Goal: Transaction & Acquisition: Purchase product/service

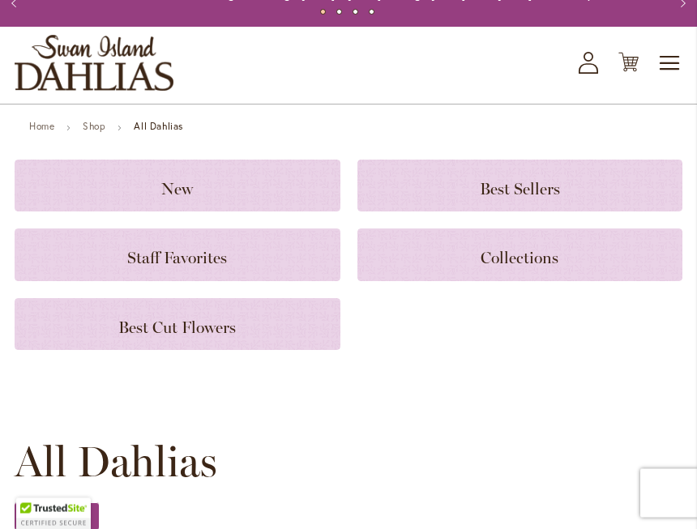
scroll to position [53, 0]
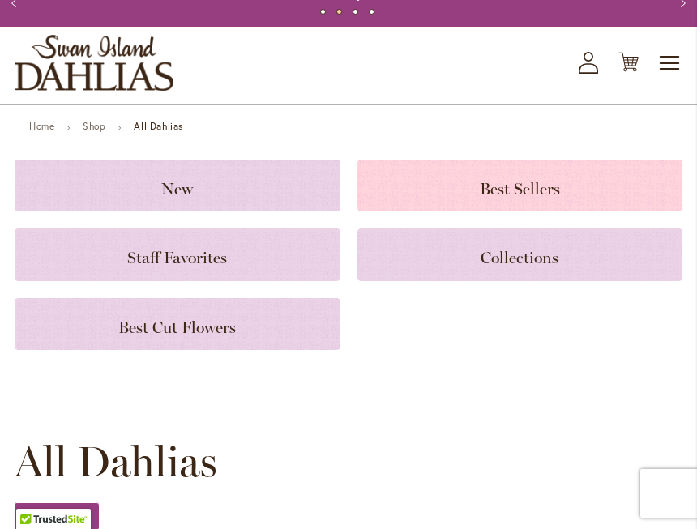
click at [531, 177] on h3 "Best Sellers" at bounding box center [520, 186] width 287 height 18
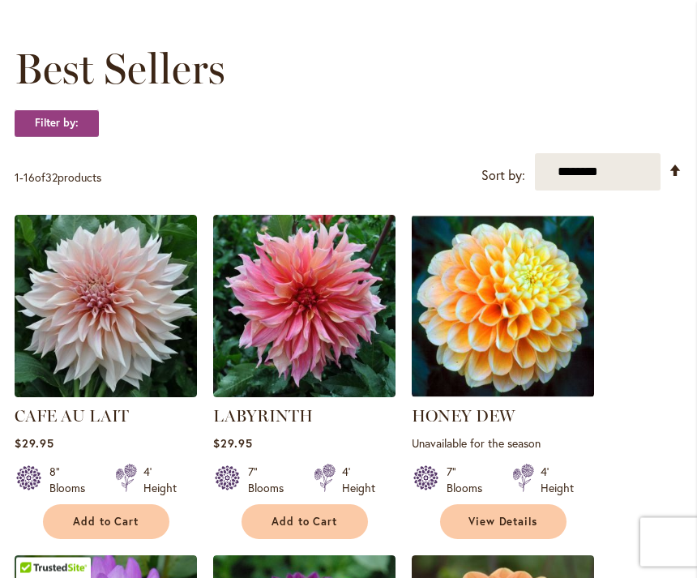
scroll to position [217, 0]
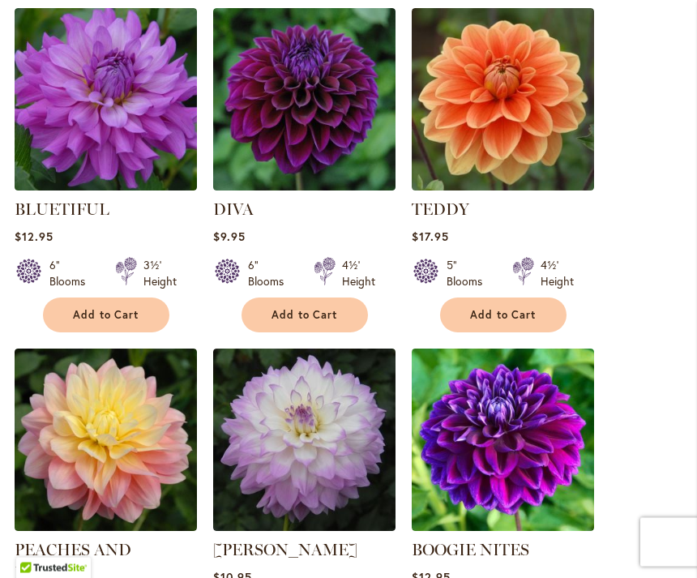
scroll to position [764, 0]
click at [521, 331] on button "Add to Cart" at bounding box center [503, 314] width 126 height 35
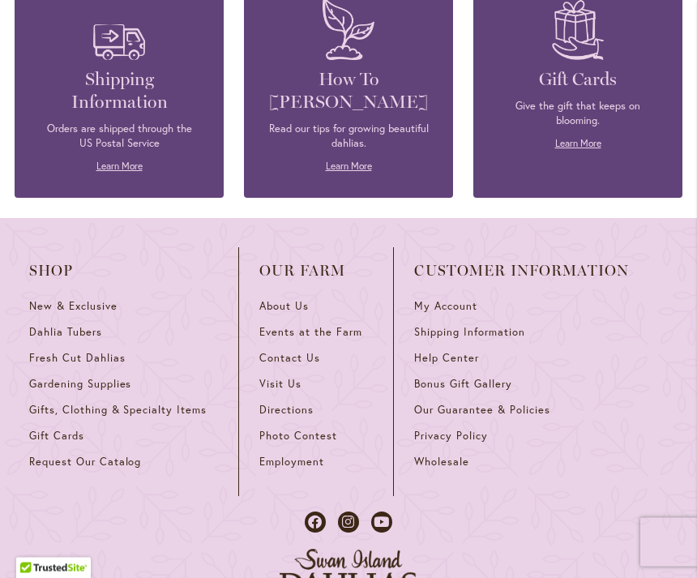
scroll to position [2854, 0]
click at [103, 325] on link "Dahlia Tubers" at bounding box center [123, 338] width 189 height 26
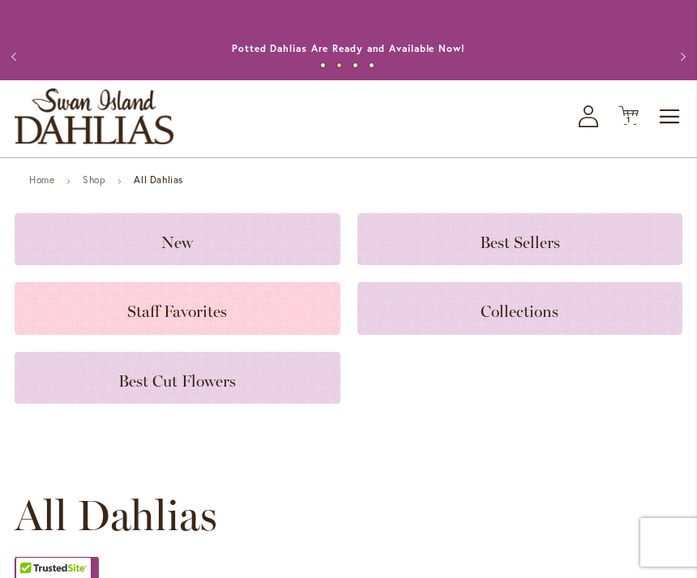
click at [217, 308] on span "Staff Favorites" at bounding box center [177, 310] width 100 height 19
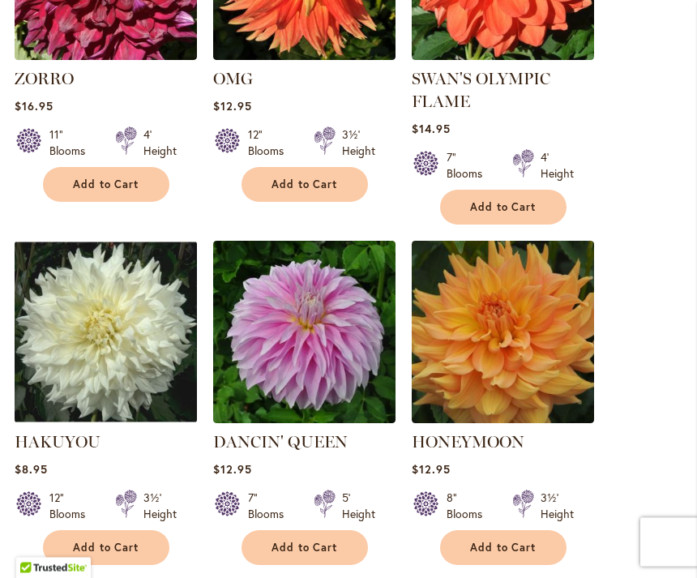
scroll to position [554, 0]
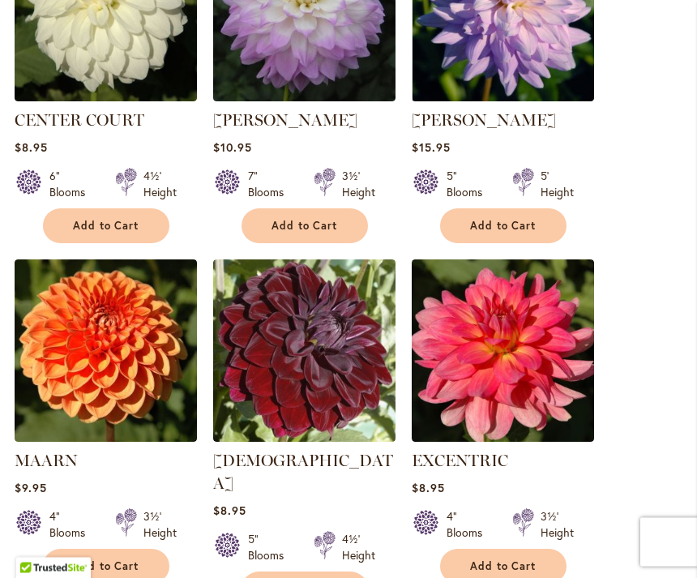
scroll to position [1556, 0]
click at [555, 209] on button "Add to Cart" at bounding box center [503, 225] width 126 height 35
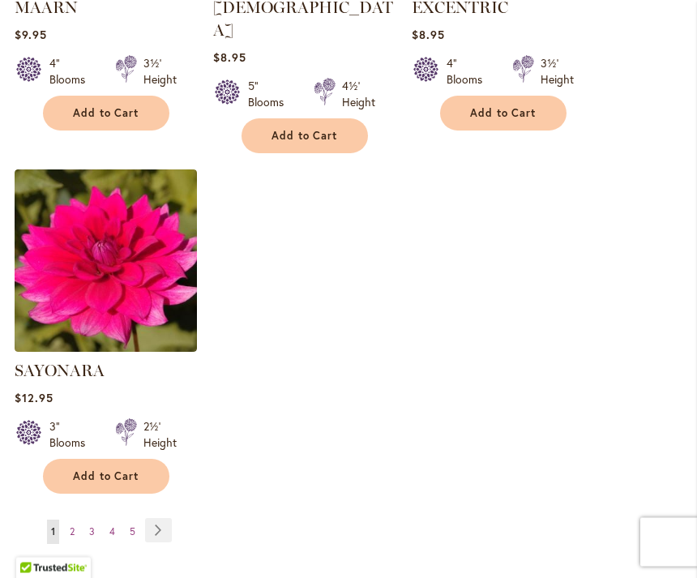
scroll to position [2052, 0]
click at [114, 525] on span "4" at bounding box center [112, 531] width 6 height 12
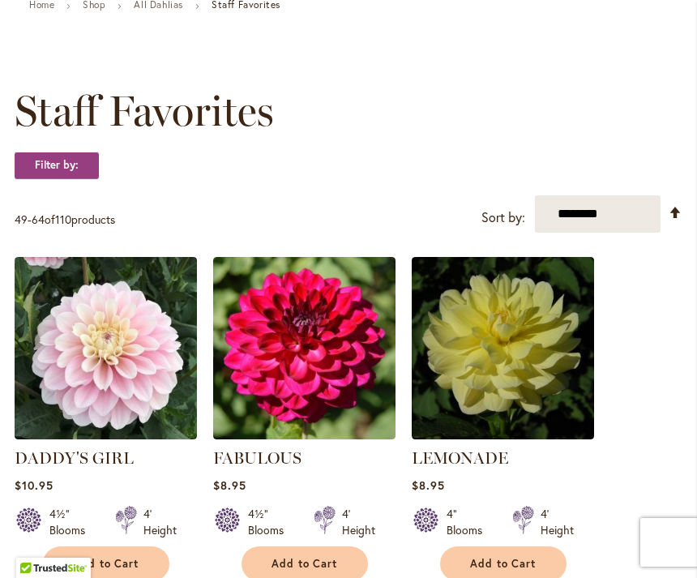
scroll to position [177, 0]
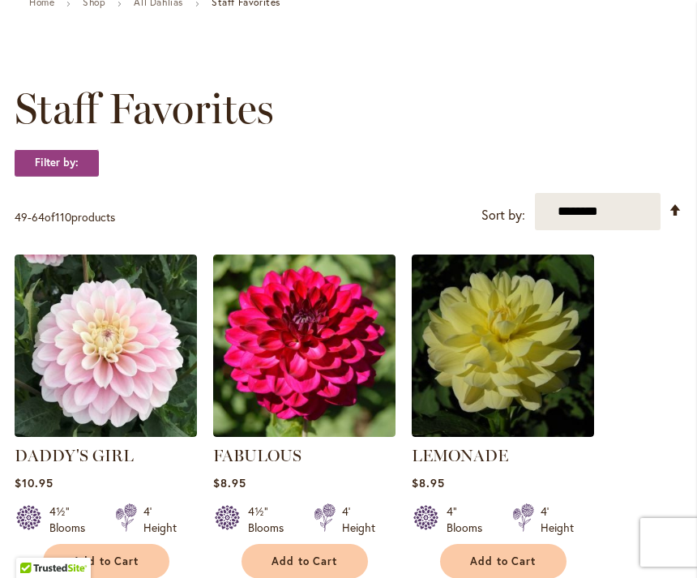
click at [578, 186] on div "Filter by:" at bounding box center [349, 171] width 668 height 44
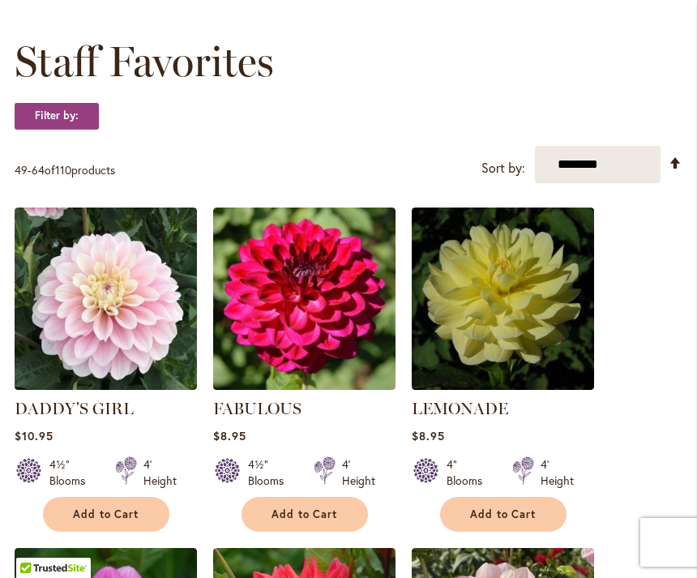
scroll to position [232, 0]
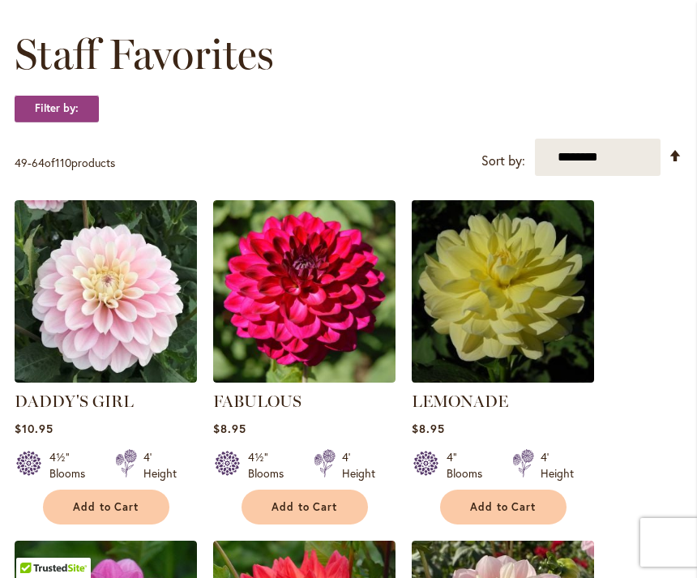
click at [566, 201] on img at bounding box center [502, 290] width 191 height 191
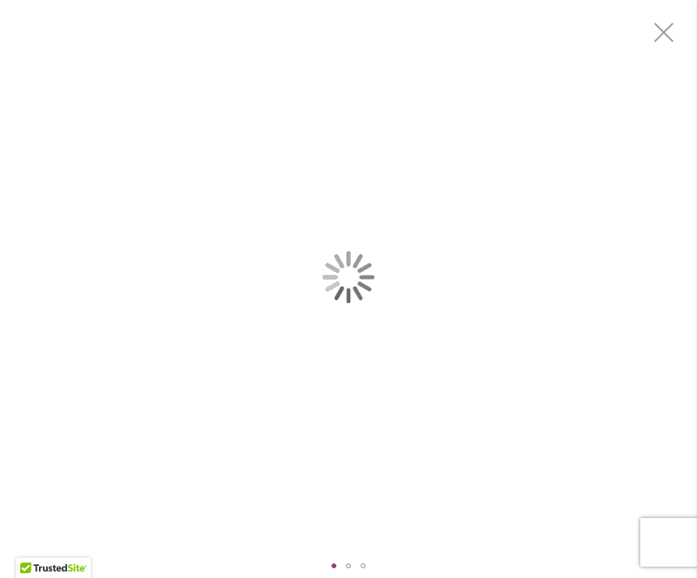
click at [532, 226] on div "Product Images" at bounding box center [348, 276] width 697 height 553
